Goal: Use online tool/utility

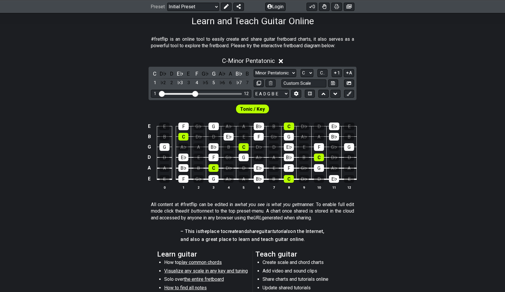
scroll to position [66, 0]
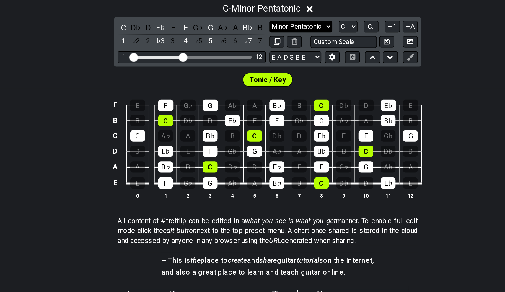
select select "Major / [PERSON_NAME]"
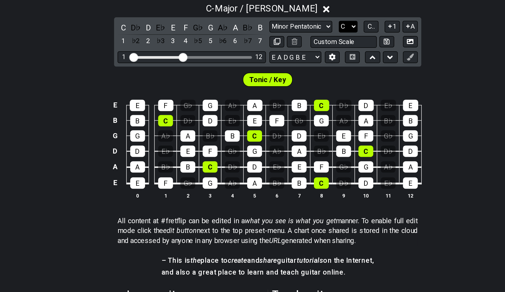
select select "A"
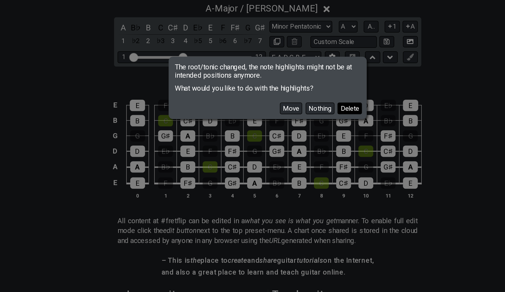
click at [300, 156] on button "Delete" at bounding box center [308, 160] width 17 height 8
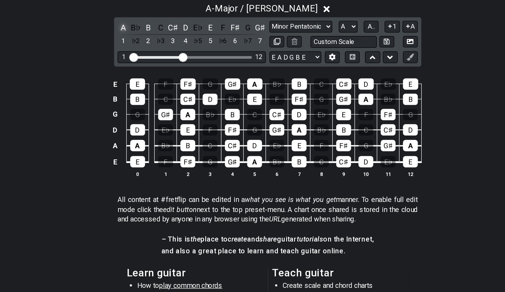
click at [151, 101] on div "A" at bounding box center [155, 105] width 8 height 8
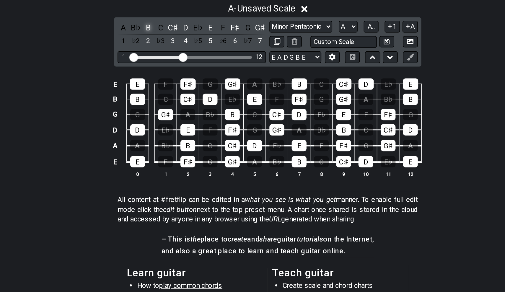
click at [168, 101] on div "B" at bounding box center [172, 105] width 8 height 8
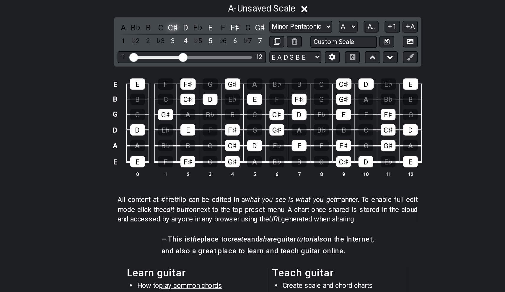
click at [184, 101] on div "C♯" at bounding box center [188, 105] width 8 height 8
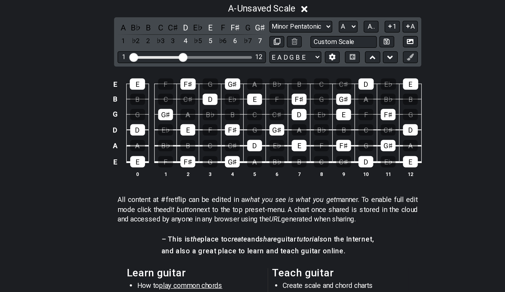
click at [151, 101] on div "A B♭ B C C♯ D E♭ E F F♯ G G♯ 1 ♭2 2 ♭3 3 4 ♭5 5 ♭6 6 ♭7 7" at bounding box center [201, 109] width 100 height 17
click at [193, 101] on div "D" at bounding box center [197, 105] width 8 height 8
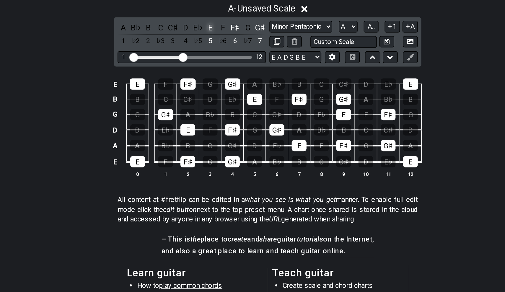
click at [210, 101] on div "E" at bounding box center [214, 105] width 8 height 8
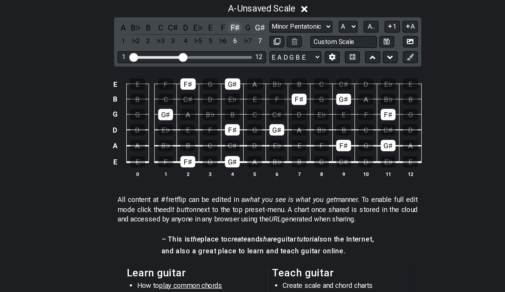
click at [227, 101] on div "F♯" at bounding box center [231, 105] width 8 height 8
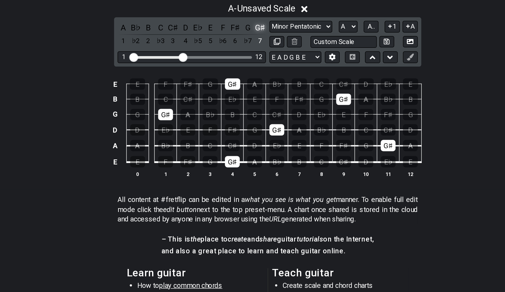
click at [243, 101] on div "G♯" at bounding box center [247, 105] width 8 height 8
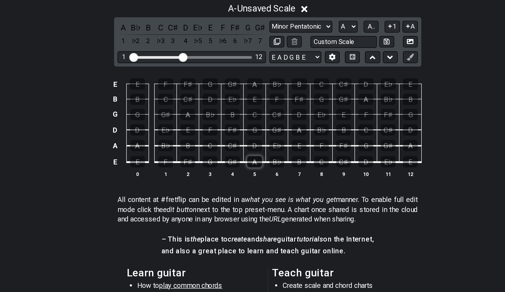
click at [238, 192] on div "A" at bounding box center [243, 196] width 10 height 8
click at [269, 192] on div "B" at bounding box center [274, 196] width 10 height 8
click at [223, 181] on div "C♯" at bounding box center [228, 185] width 10 height 8
click at [238, 181] on div "D" at bounding box center [243, 185] width 10 height 8
click at [269, 181] on div "E" at bounding box center [274, 185] width 10 height 8
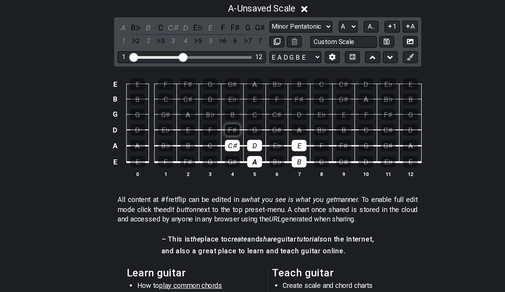
click at [223, 171] on div "F♯" at bounding box center [228, 175] width 10 height 8
click at [254, 171] on div "G♯" at bounding box center [259, 175] width 10 height 8
click at [269, 171] on div "A" at bounding box center [274, 175] width 10 height 8
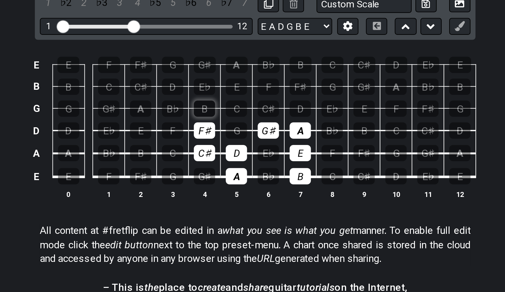
click at [223, 160] on div "B" at bounding box center [228, 164] width 10 height 8
click at [254, 160] on div "C♯" at bounding box center [259, 164] width 10 height 8
click at [269, 160] on div "D" at bounding box center [274, 164] width 10 height 8
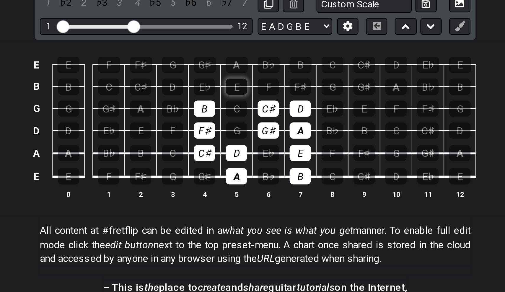
click at [238, 150] on div "E" at bounding box center [243, 154] width 10 height 8
click at [269, 150] on div "F♯" at bounding box center [274, 154] width 10 height 8
click at [223, 140] on div "G♯" at bounding box center [228, 144] width 10 height 8
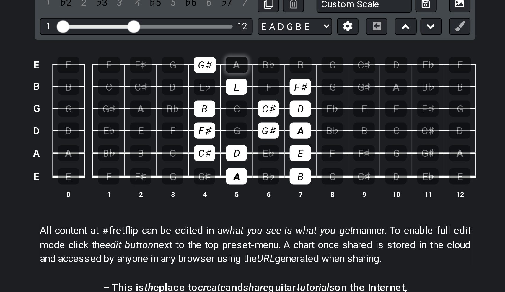
click at [238, 140] on div "A" at bounding box center [243, 144] width 10 height 8
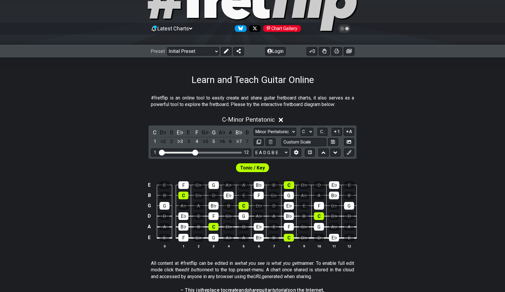
scroll to position [52, 0]
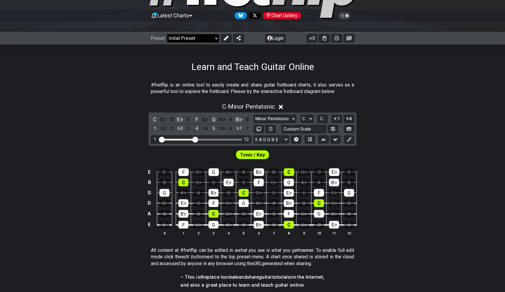
click at [204, 37] on select "Welcome to #fretflip! Initial Preset Custom Preset Minor Pentatonic Major Penta…" at bounding box center [193, 38] width 52 height 8
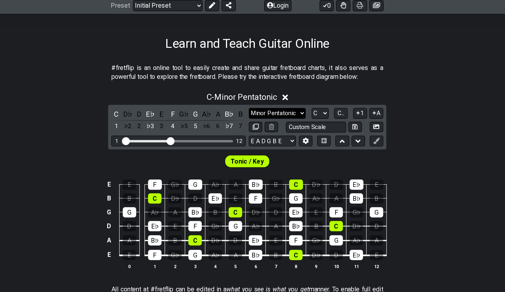
select select "Major / [PERSON_NAME]"
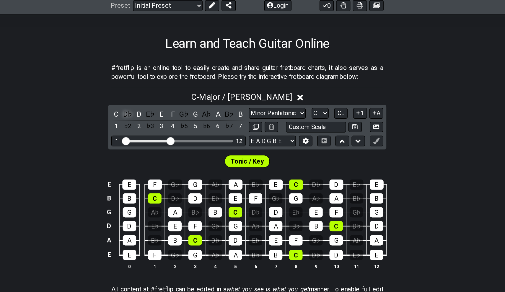
click at [159, 129] on div "D♭" at bounding box center [163, 133] width 8 height 8
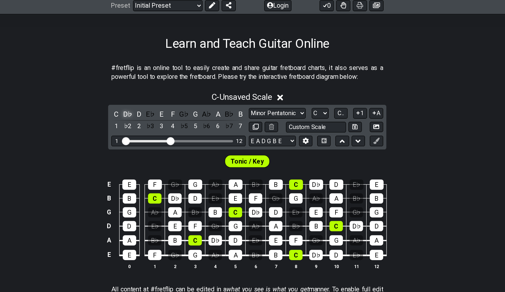
click at [159, 129] on div "D♭" at bounding box center [163, 133] width 8 height 8
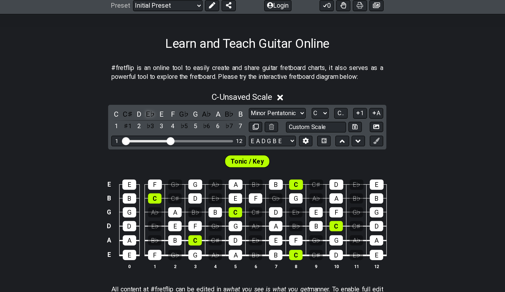
click at [176, 129] on div "E♭" at bounding box center [180, 133] width 8 height 8
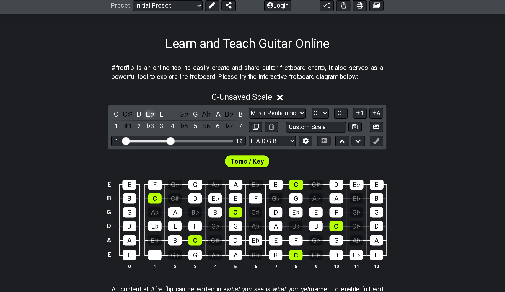
click at [176, 129] on div "E♭" at bounding box center [180, 133] width 8 height 8
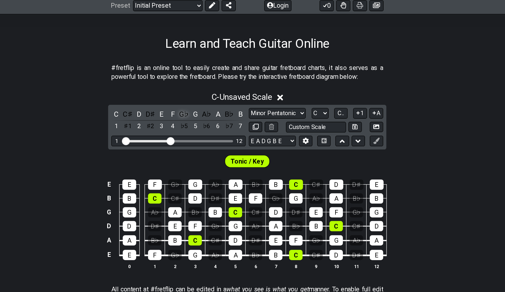
click at [201, 129] on div "G♭" at bounding box center [205, 133] width 8 height 8
click at [218, 129] on div "A♭" at bounding box center [222, 133] width 8 height 8
click at [235, 129] on div "B♭" at bounding box center [239, 133] width 8 height 8
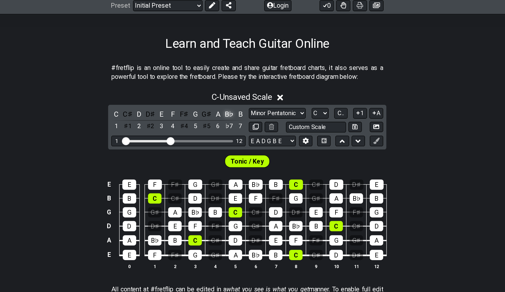
click at [235, 129] on div "B♭" at bounding box center [239, 133] width 8 height 8
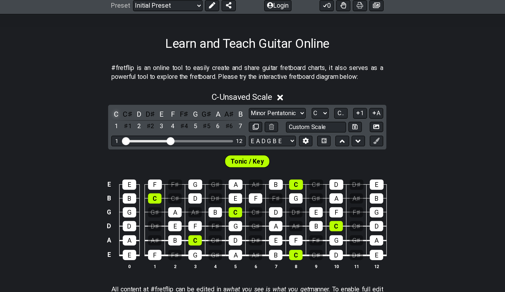
click at [151, 129] on div "C" at bounding box center [155, 133] width 8 height 8
click at [168, 129] on div "D" at bounding box center [172, 133] width 8 height 8
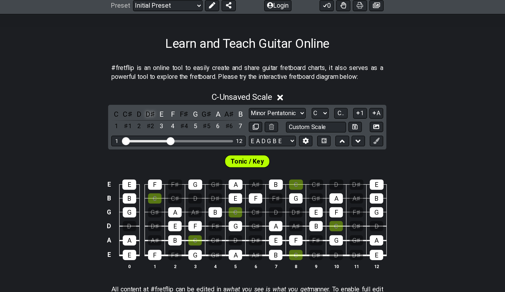
click at [176, 129] on div "D♯" at bounding box center [180, 133] width 8 height 8
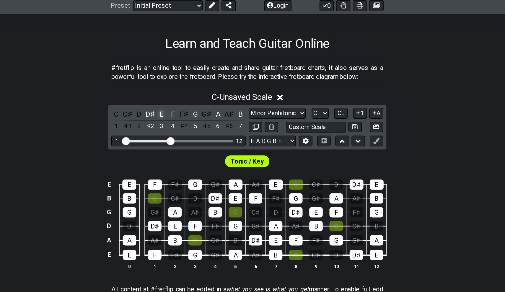
click at [184, 129] on div "E" at bounding box center [188, 133] width 8 height 8
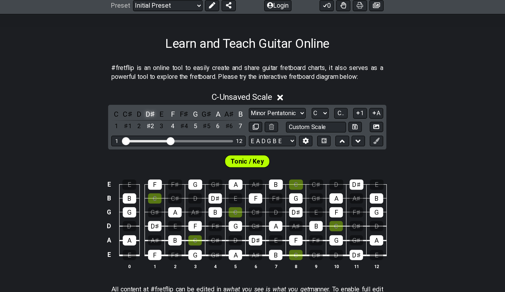
click at [176, 129] on div "D♯" at bounding box center [180, 133] width 8 height 8
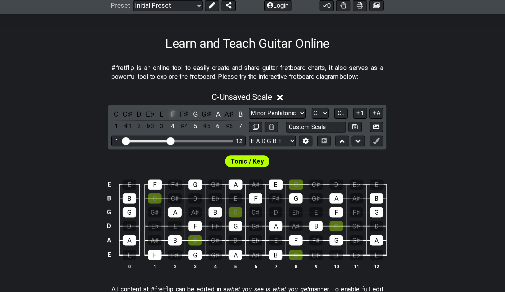
click at [193, 129] on div "F" at bounding box center [197, 133] width 8 height 8
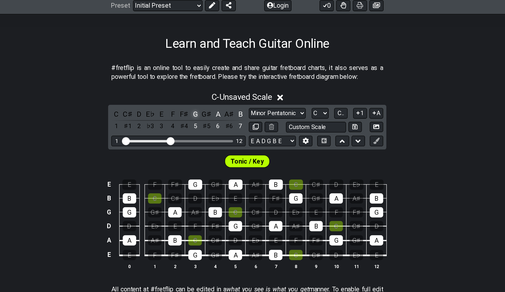
click at [210, 129] on div "G" at bounding box center [214, 133] width 8 height 8
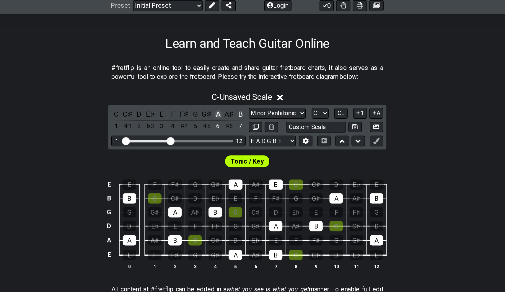
click at [227, 129] on div "A" at bounding box center [231, 133] width 8 height 8
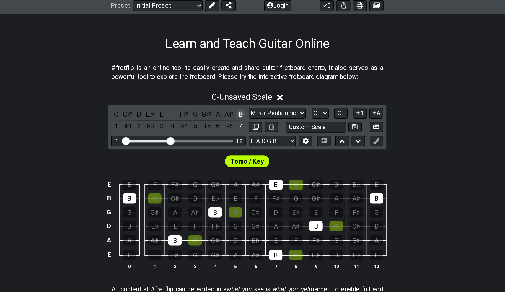
click at [243, 129] on div "B" at bounding box center [247, 133] width 8 height 8
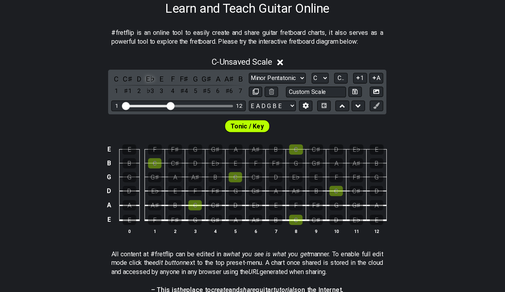
scroll to position [58, 0]
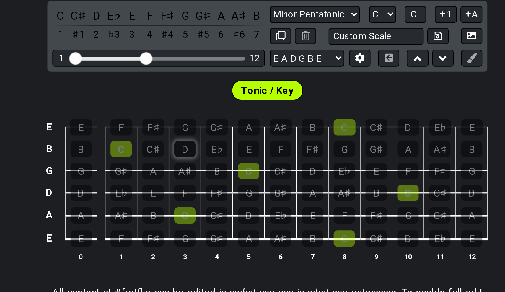
click at [208, 172] on div "D" at bounding box center [213, 176] width 10 height 8
click at [193, 161] on div "F♯" at bounding box center [198, 165] width 10 height 8
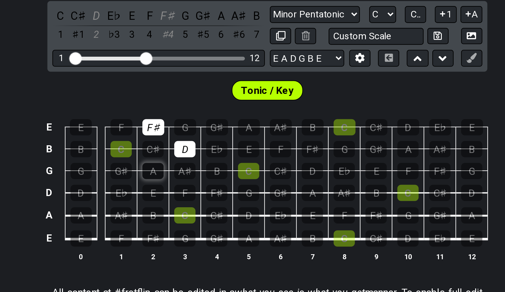
click at [193, 182] on div "A" at bounding box center [198, 186] width 10 height 8
click at [269, 182] on div "D" at bounding box center [274, 186] width 10 height 8
click at [269, 172] on div "F♯" at bounding box center [274, 176] width 10 height 8
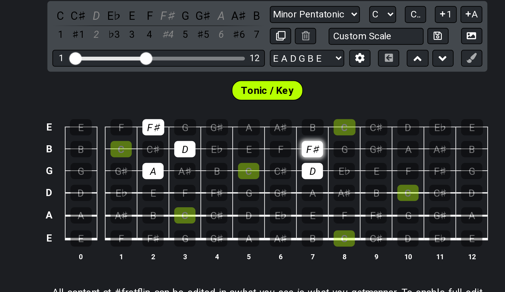
click at [269, 172] on div "F♯" at bounding box center [274, 176] width 10 height 8
click at [254, 161] on div "A♯" at bounding box center [259, 165] width 10 height 8
click at [269, 172] on div "F♯" at bounding box center [274, 176] width 10 height 8
click at [238, 161] on div "A" at bounding box center [243, 165] width 10 height 8
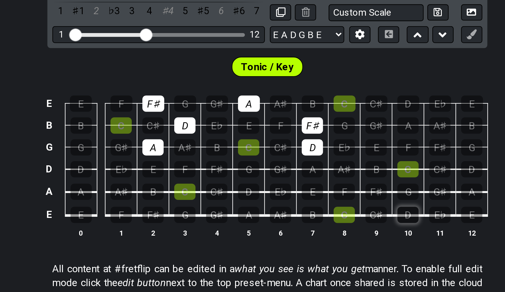
click at [314, 214] on div "D" at bounding box center [319, 218] width 10 height 8
click at [314, 161] on div "D" at bounding box center [319, 165] width 10 height 8
click at [314, 172] on div "A" at bounding box center [319, 176] width 10 height 8
click at [329, 182] on div "F♯" at bounding box center [334, 186] width 10 height 8
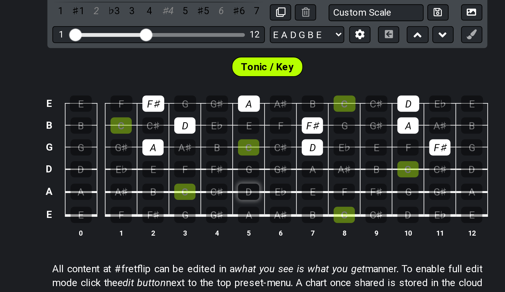
click at [238, 203] on div "D" at bounding box center [243, 207] width 10 height 8
click at [238, 214] on div "A" at bounding box center [243, 218] width 10 height 8
click at [223, 192] on div "F♯" at bounding box center [228, 196] width 10 height 8
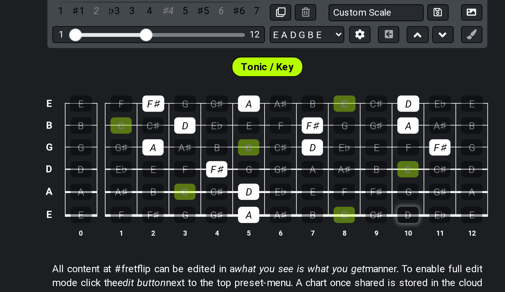
click at [314, 214] on div "D" at bounding box center [319, 218] width 10 height 8
click at [299, 203] on div "F♯" at bounding box center [304, 207] width 10 height 8
click at [269, 192] on div "A" at bounding box center [274, 196] width 10 height 8
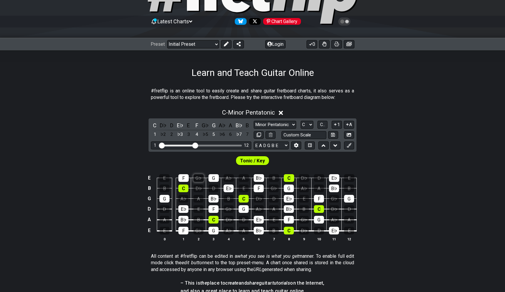
scroll to position [30, 0]
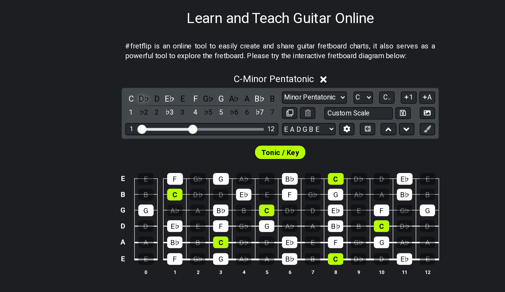
click at [159, 137] on div "D♭" at bounding box center [163, 141] width 8 height 8
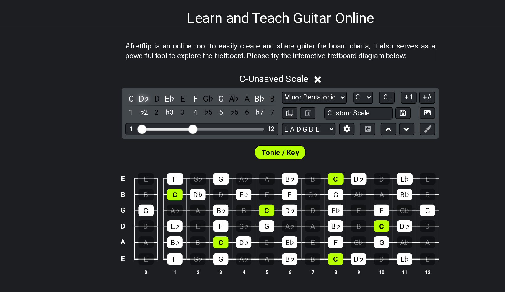
click at [159, 137] on div "D♭" at bounding box center [163, 141] width 8 height 8
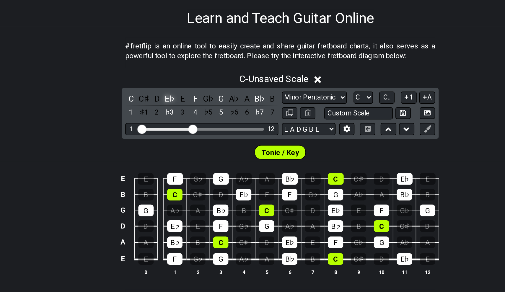
click at [176, 137] on div "E♭" at bounding box center [180, 141] width 8 height 8
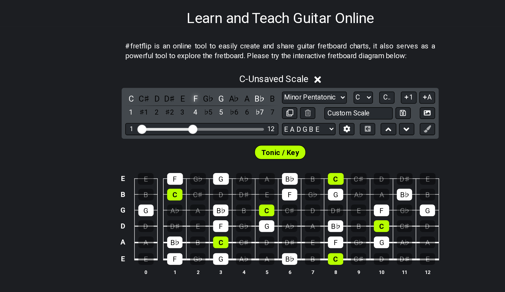
click at [193, 137] on div "F" at bounding box center [197, 141] width 8 height 8
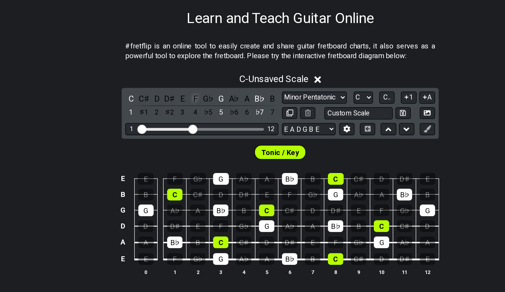
click at [193, 137] on div "F" at bounding box center [197, 141] width 8 height 8
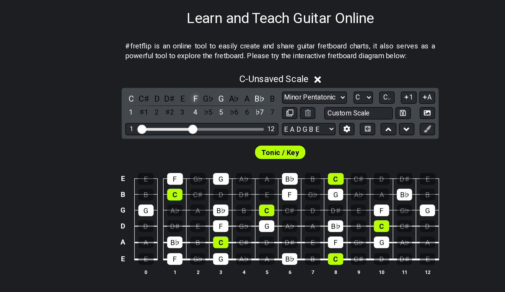
click at [193, 137] on div "F" at bounding box center [197, 141] width 8 height 8
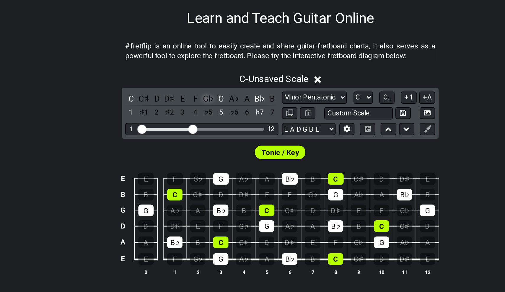
click at [201, 137] on div "G♭" at bounding box center [205, 141] width 8 height 8
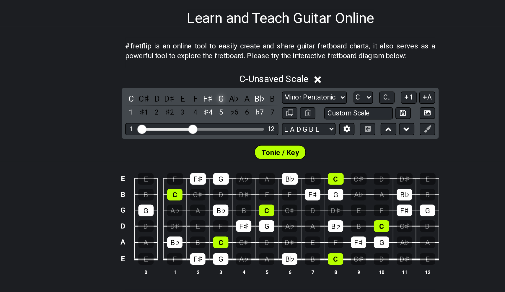
click at [210, 137] on div "G" at bounding box center [214, 141] width 8 height 8
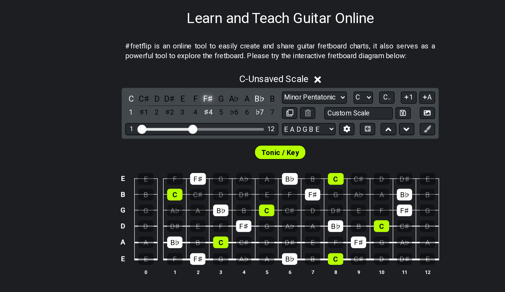
click at [201, 137] on div "F♯" at bounding box center [205, 141] width 8 height 8
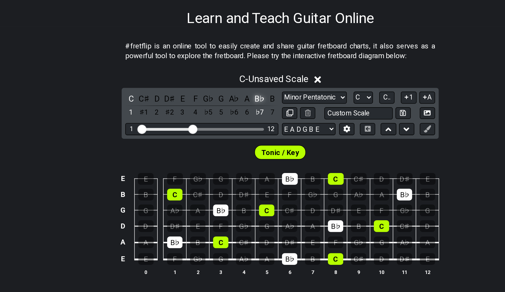
click at [235, 137] on div "B♭" at bounding box center [239, 141] width 8 height 8
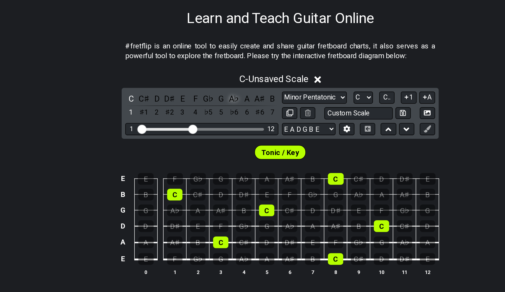
click at [218, 137] on div "A♭" at bounding box center [222, 141] width 8 height 8
click at [151, 137] on div "C" at bounding box center [155, 141] width 8 height 8
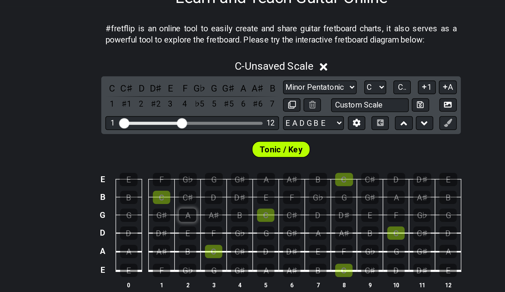
click at [193, 211] on div "A" at bounding box center [198, 215] width 10 height 8
click at [208, 200] on div "D" at bounding box center [213, 204] width 10 height 8
click at [201, 137] on div "G♭" at bounding box center [205, 141] width 8 height 8
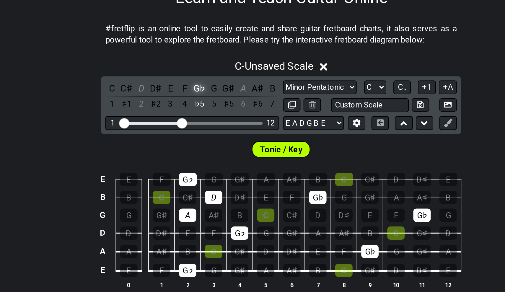
click at [201, 137] on div "G♭" at bounding box center [205, 141] width 8 height 8
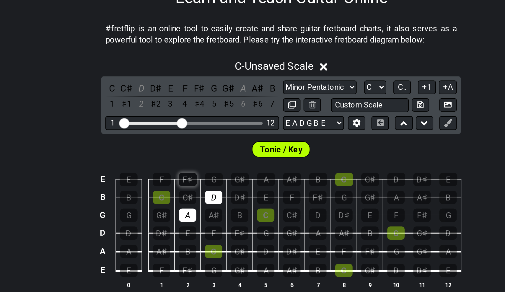
click at [193, 190] on div "F♯" at bounding box center [198, 194] width 10 height 8
click at [269, 221] on div "A" at bounding box center [274, 225] width 10 height 8
click at [269, 211] on div "D" at bounding box center [274, 215] width 10 height 8
click at [269, 200] on div "F♯" at bounding box center [274, 204] width 10 height 8
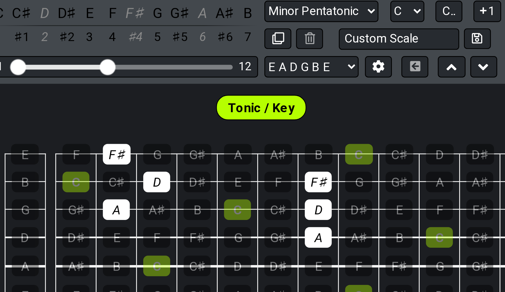
scroll to position [94, 0]
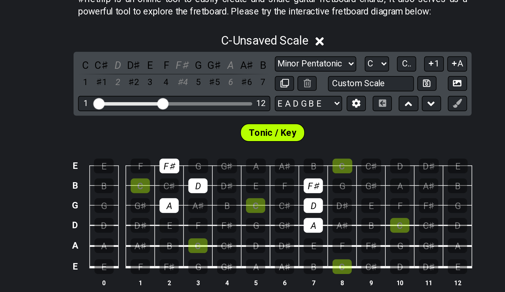
click at [151, 40] on p "#fretflip is an online tool to easily create and share guitar fretboard charts,…" at bounding box center [252, 46] width 203 height 13
click at [314, 179] on div "D" at bounding box center [319, 183] width 10 height 8
click at [299, 168] on div "F♯" at bounding box center [304, 172] width 10 height 8
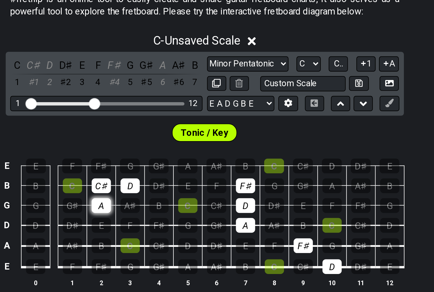
drag, startPoint x: 51, startPoint y: 84, endPoint x: 52, endPoint y: 106, distance: 21.6
click at [110, 120] on tbody "E E F F♯ G G♯ A A♯ B C C♯ D D♯ E B B C C♯ D D♯ E F F♯ G G♯ A A♯ B G G G♯ A A♯ B…" at bounding box center [215, 154] width 211 height 69
click at [158, 137] on div "C♯" at bounding box center [163, 141] width 10 height 8
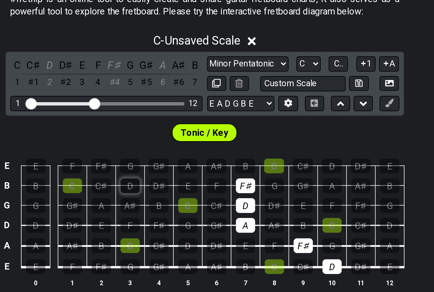
click at [173, 137] on div "D" at bounding box center [178, 141] width 10 height 8
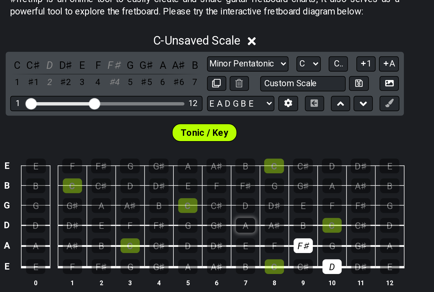
drag, startPoint x: 123, startPoint y: 97, endPoint x: 123, endPoint y: 119, distance: 21.8
click at [123, 120] on tbody "E E F F♯ G G♯ A A♯ B C C♯ D D♯ E B B C C♯ D D♯ E F F♯ G G♯ A A♯ B G G G♯ A A♯ B…" at bounding box center [215, 154] width 211 height 69
drag, startPoint x: 172, startPoint y: 140, endPoint x: 162, endPoint y: 132, distance: 13.4
click at [162, 172] on tr "E E F F♯ G G♯ A A♯ B C C♯ D D♯ E" at bounding box center [215, 177] width 211 height 11
drag, startPoint x: 162, startPoint y: 132, endPoint x: 159, endPoint y: 129, distance: 4.0
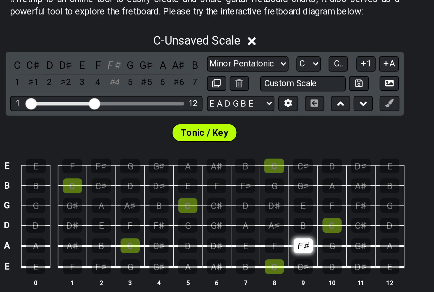
click at [159, 129] on tbody "E E F F♯ G G♯ A A♯ B C C♯ D D♯ E B B C C♯ D D♯ E F F♯ G G♯ A A♯ B G G G♯ A A♯ B…" at bounding box center [215, 154] width 211 height 69
click at [263, 168] on div "F♯" at bounding box center [268, 172] width 10 height 8
click at [143, 137] on div "C" at bounding box center [148, 141] width 10 height 8
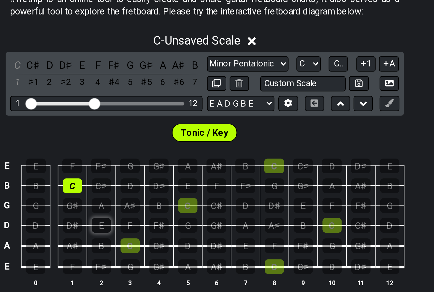
click at [158, 157] on div "E" at bounding box center [163, 161] width 10 height 8
click at [173, 168] on div "C" at bounding box center [178, 172] width 10 height 8
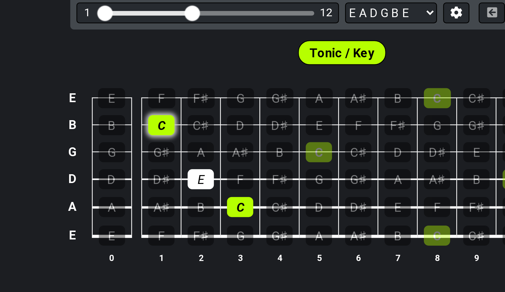
click at [178, 137] on div "C" at bounding box center [183, 141] width 10 height 8
click at [193, 157] on div "E" at bounding box center [198, 161] width 10 height 8
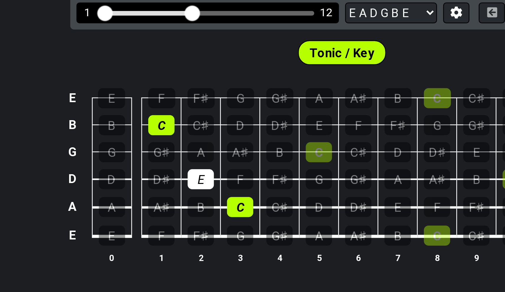
click at [159, 97] on input "Visible fret range" at bounding box center [201, 97] width 84 height 0
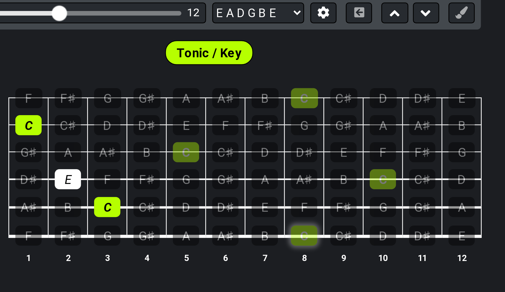
click at [284, 179] on div "C" at bounding box center [289, 183] width 10 height 8
click at [269, 168] on div "E" at bounding box center [274, 172] width 10 height 8
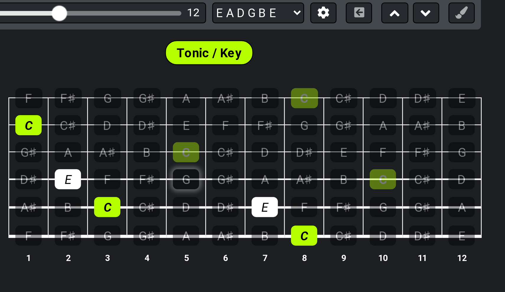
click at [238, 157] on div "G" at bounding box center [243, 161] width 10 height 8
click at [238, 147] on div "C" at bounding box center [243, 151] width 10 height 8
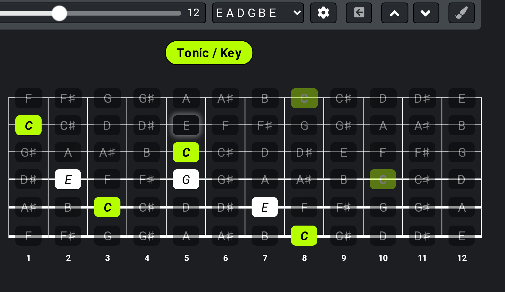
click at [238, 137] on div "E" at bounding box center [243, 141] width 10 height 8
click at [314, 157] on div "C" at bounding box center [319, 161] width 10 height 8
click at [314, 168] on div "G" at bounding box center [319, 172] width 10 height 8
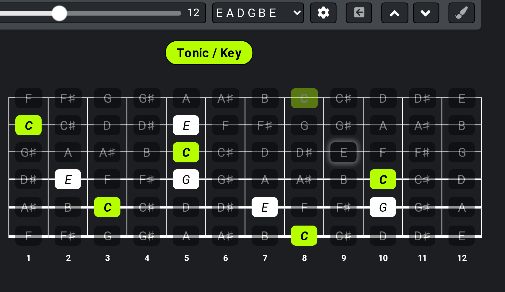
click at [299, 147] on div "E" at bounding box center [304, 151] width 10 height 8
click at [284, 126] on div "C" at bounding box center [289, 130] width 10 height 8
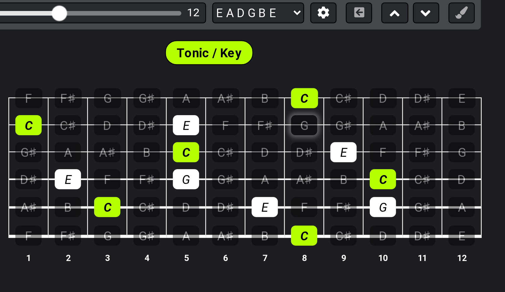
click at [284, 137] on div "G" at bounding box center [289, 141] width 10 height 8
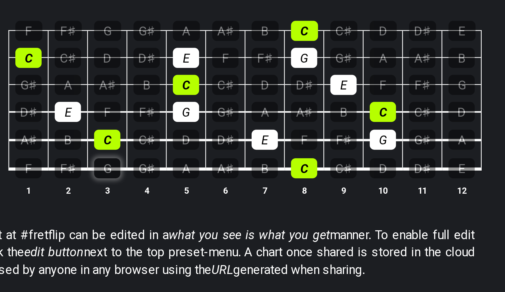
click at [208, 179] on div "G" at bounding box center [213, 183] width 10 height 8
